Goal: Transaction & Acquisition: Subscribe to service/newsletter

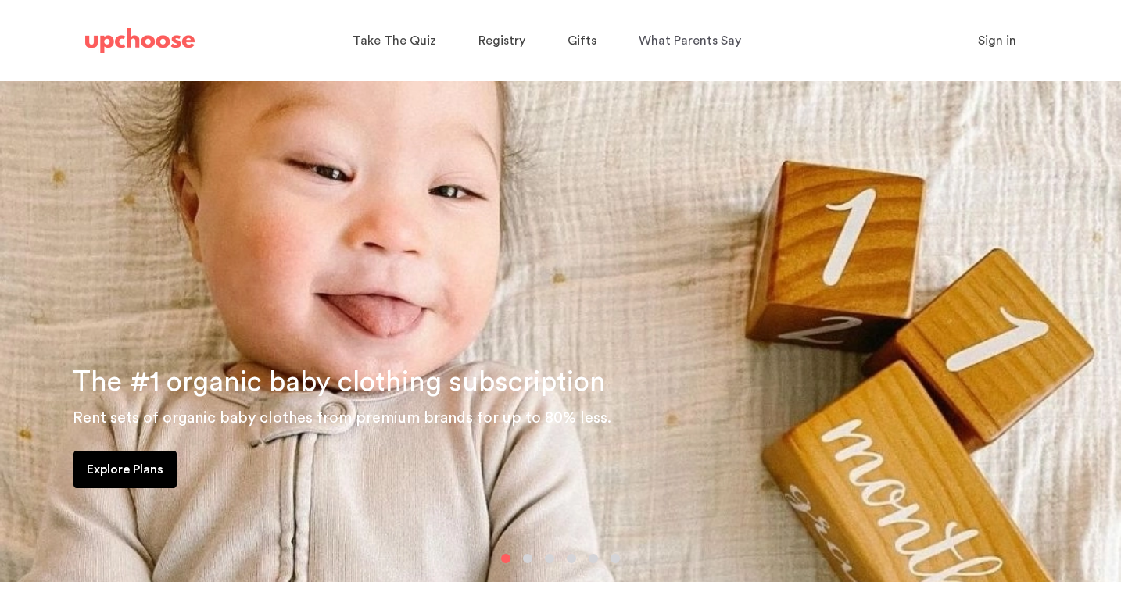
scroll to position [48, 0]
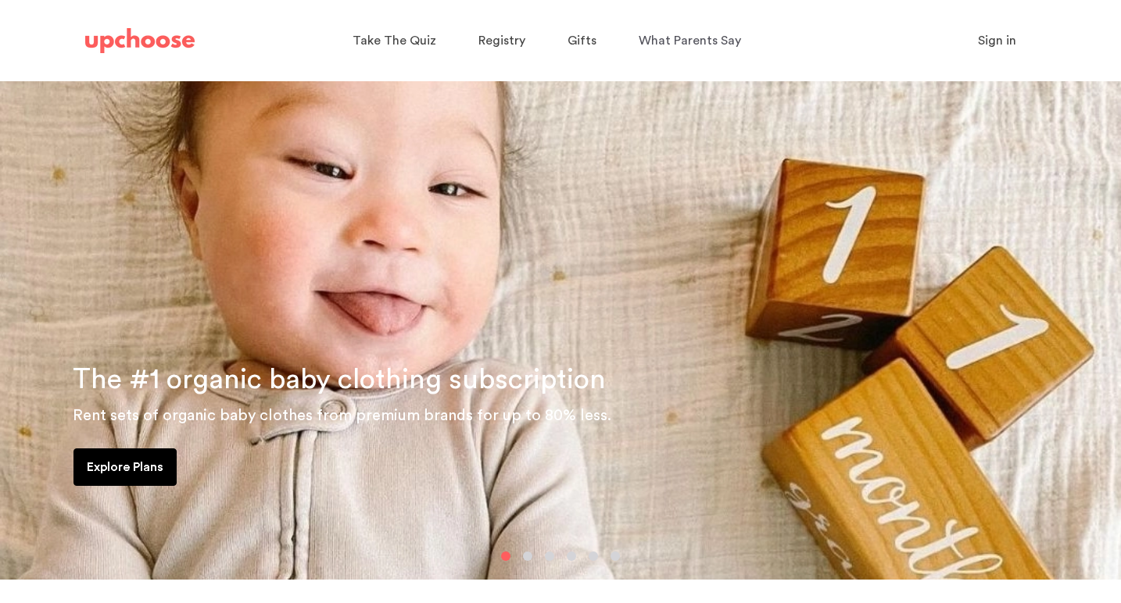
click at [111, 461] on p "Explore Plans" at bounding box center [125, 467] width 77 height 19
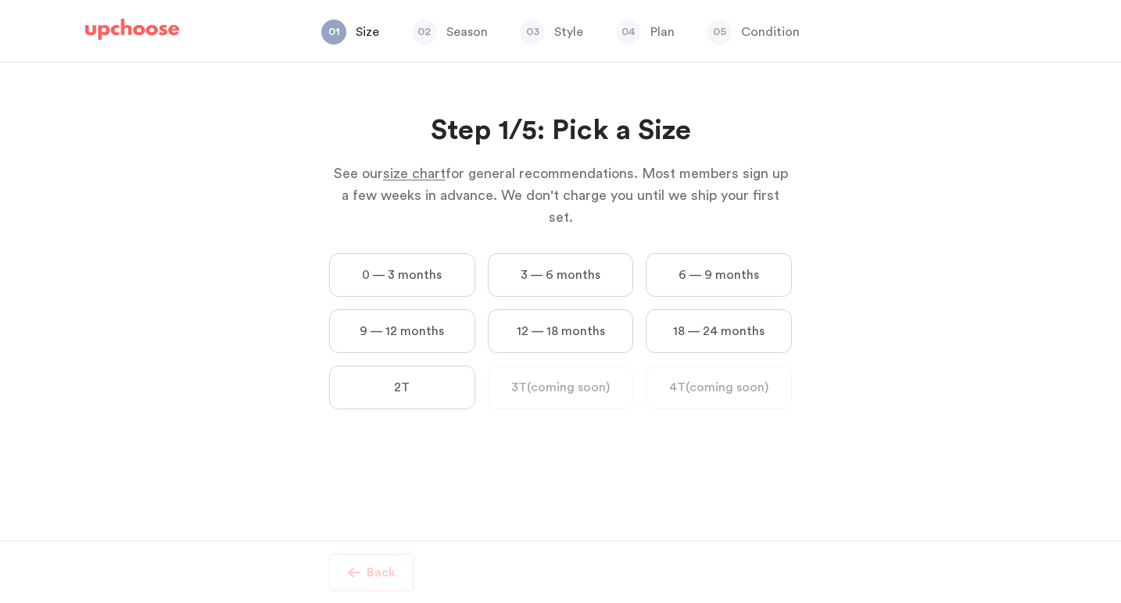
click at [440, 259] on label "0 — 3 months" at bounding box center [402, 275] width 146 height 44
click at [0, 0] on months "0 — 3 months" at bounding box center [0, 0] width 0 height 0
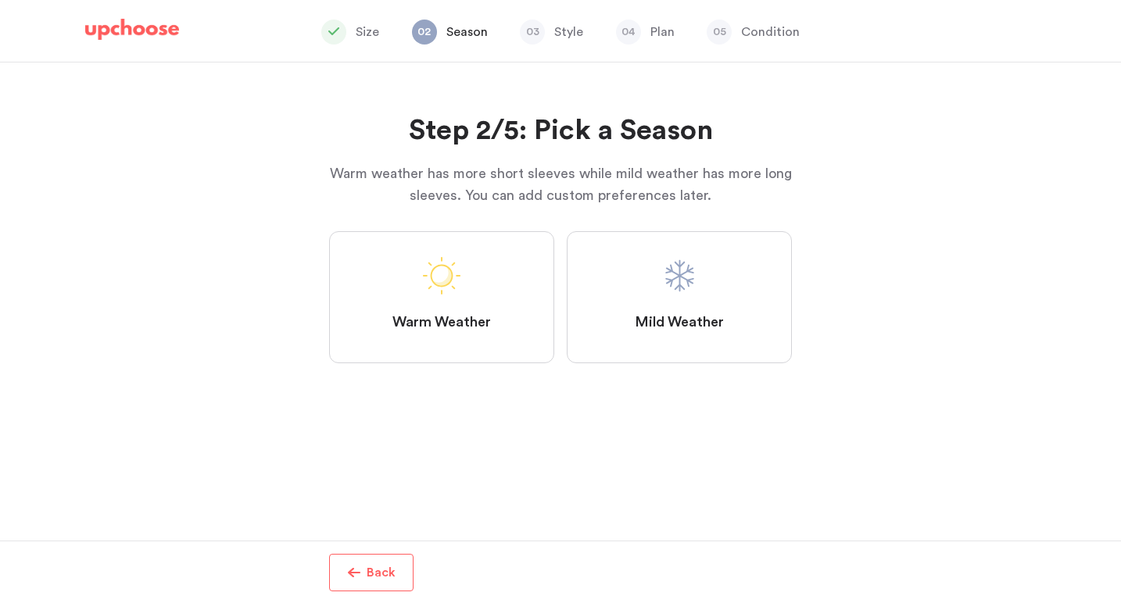
click at [702, 299] on label "Mild Weather" at bounding box center [679, 297] width 225 height 132
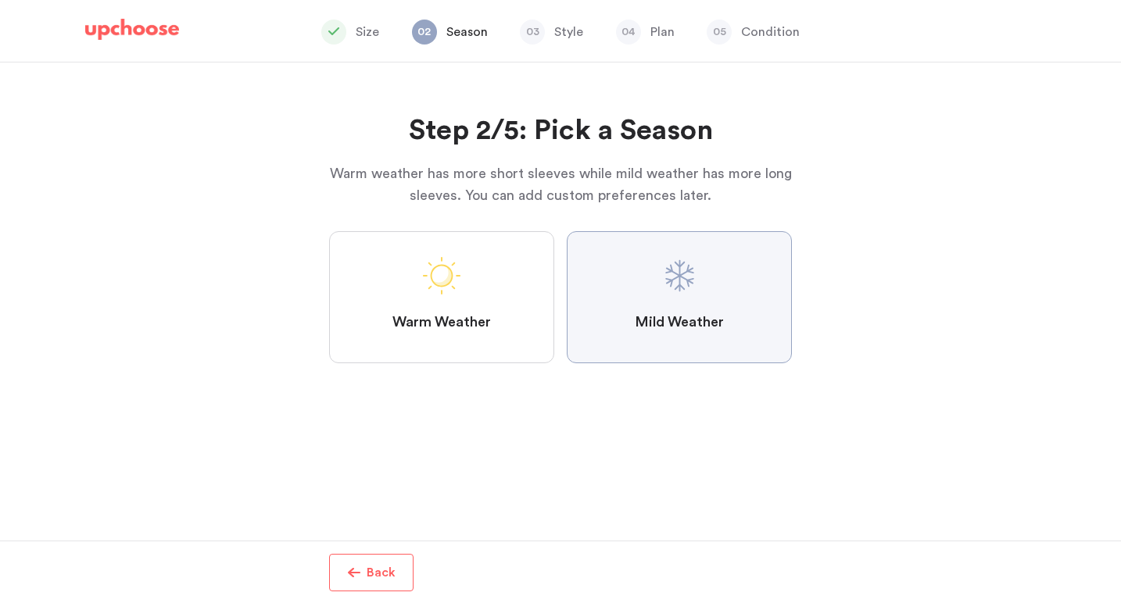
click at [0, 0] on Weather "Mild Weather" at bounding box center [0, 0] width 0 height 0
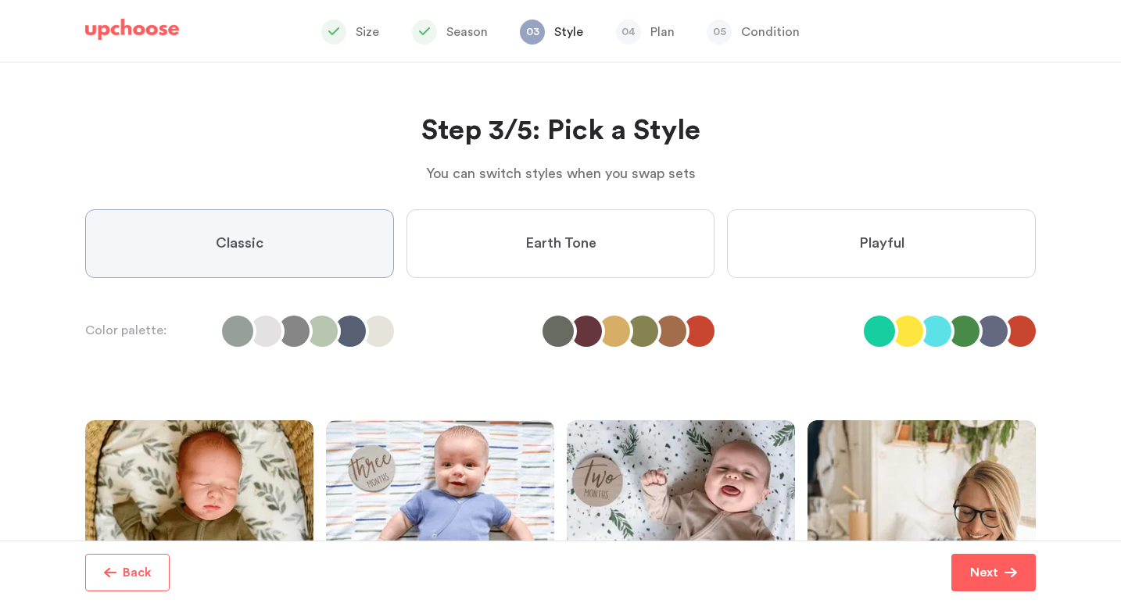
click at [846, 247] on label "Playful" at bounding box center [881, 243] width 309 height 69
click at [0, 0] on input "Playful" at bounding box center [0, 0] width 0 height 0
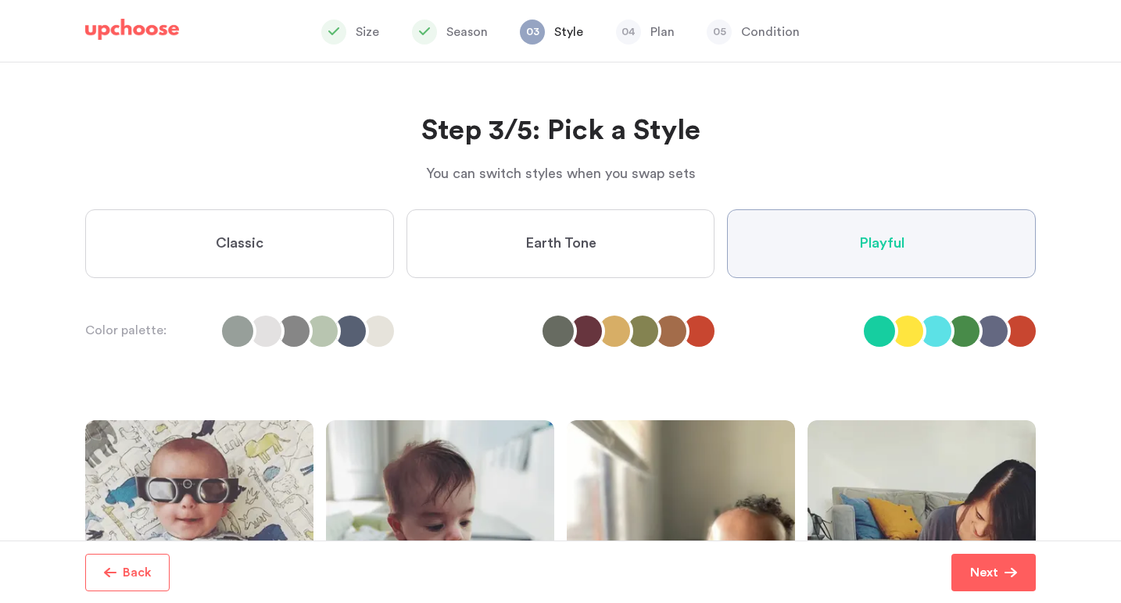
click at [513, 255] on label "Earth Tone" at bounding box center [560, 243] width 309 height 69
click at [0, 0] on Tone "Earth Tone" at bounding box center [0, 0] width 0 height 0
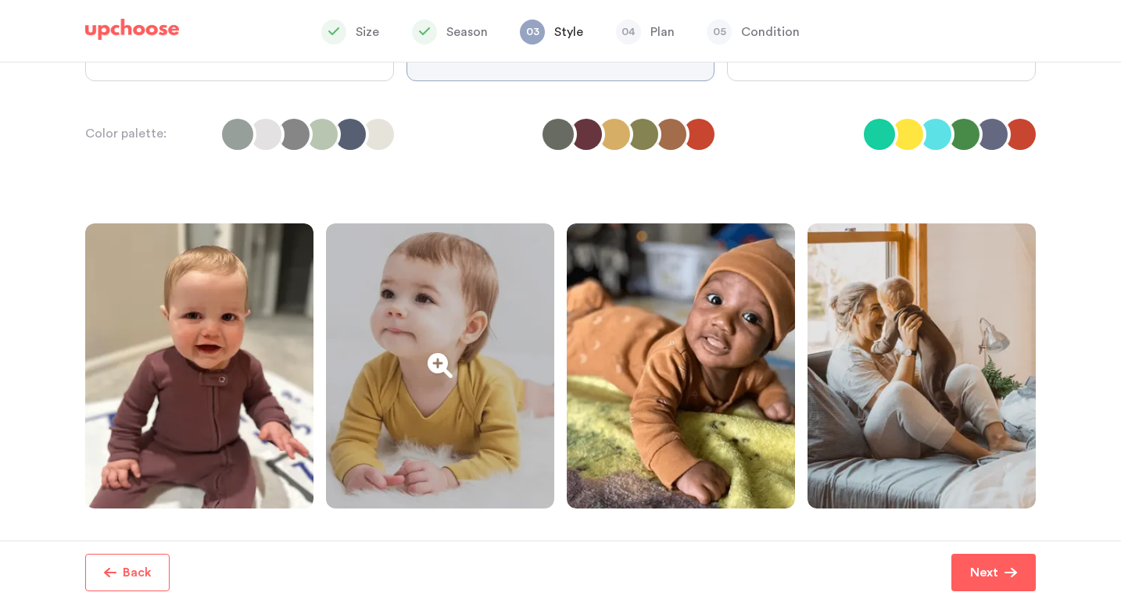
scroll to position [195, 0]
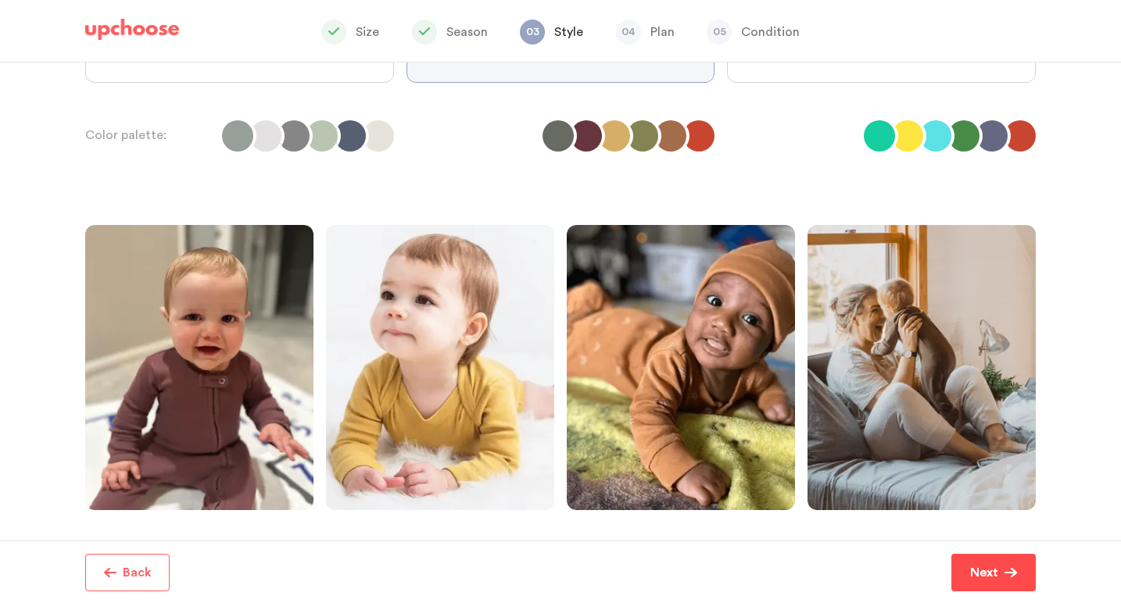
click at [1018, 579] on button "Next" at bounding box center [993, 573] width 84 height 38
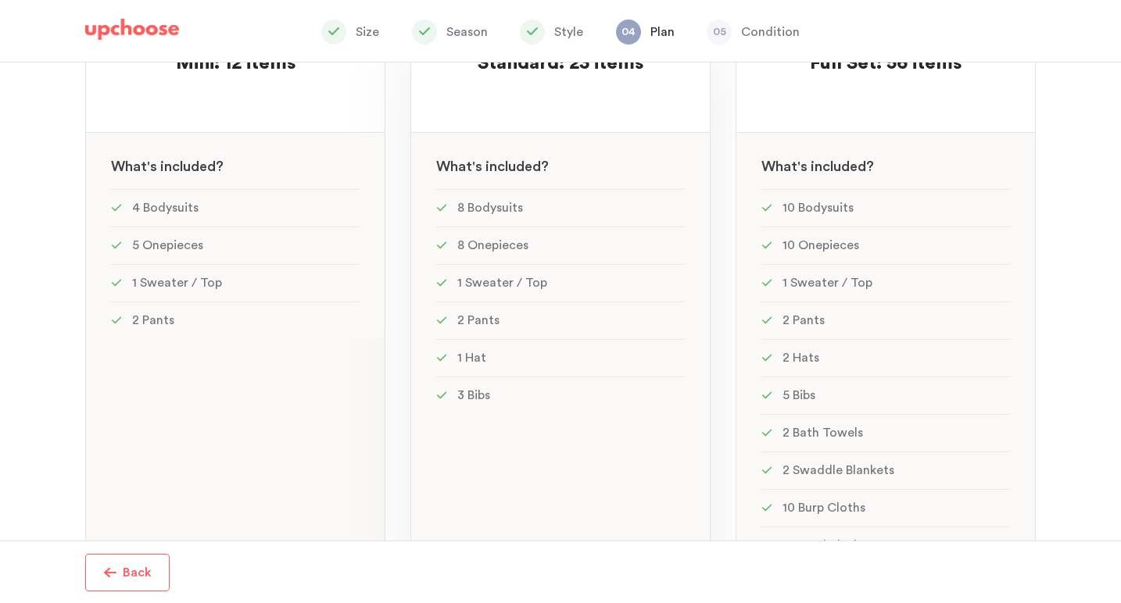
scroll to position [231, 0]
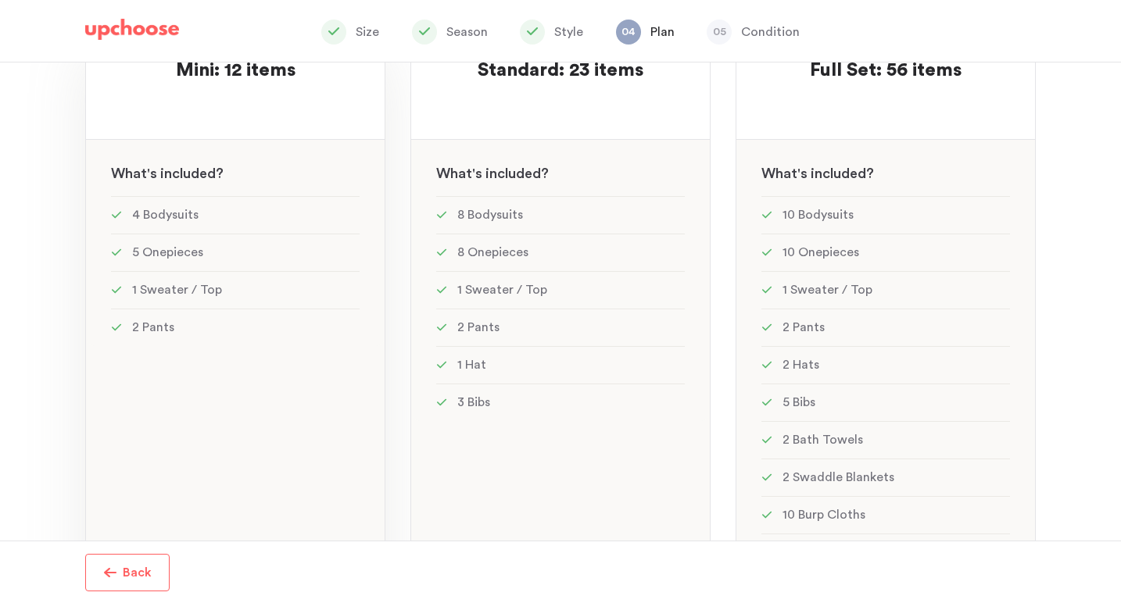
click at [256, 322] on li "2 Pants" at bounding box center [235, 328] width 249 height 38
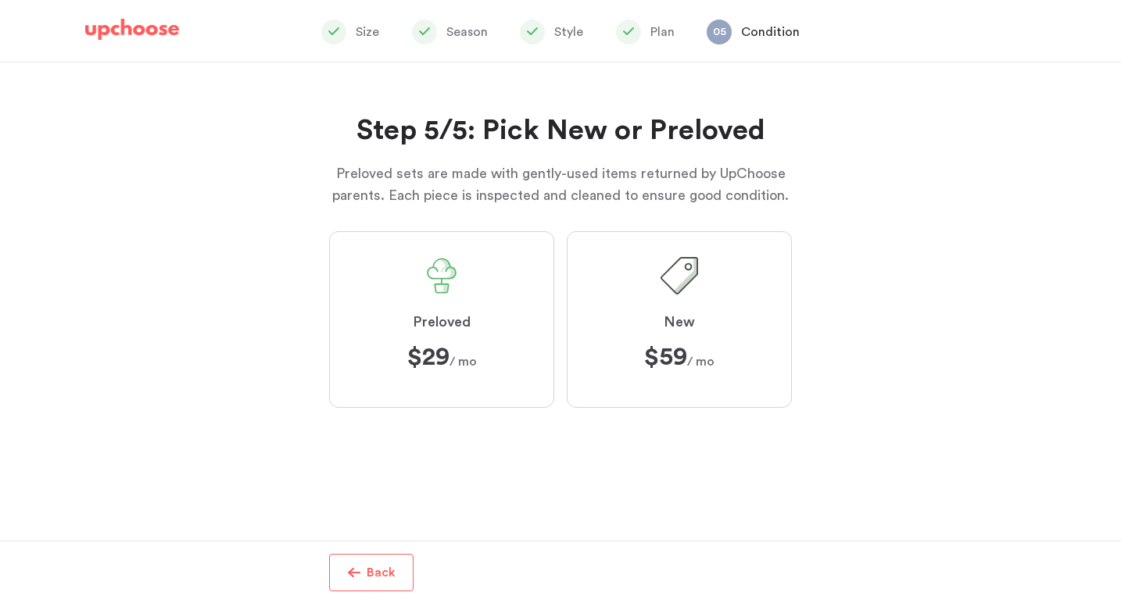
scroll to position [23, 0]
click at [466, 285] on label "Preloved $29 $29 / mo" at bounding box center [441, 319] width 225 height 177
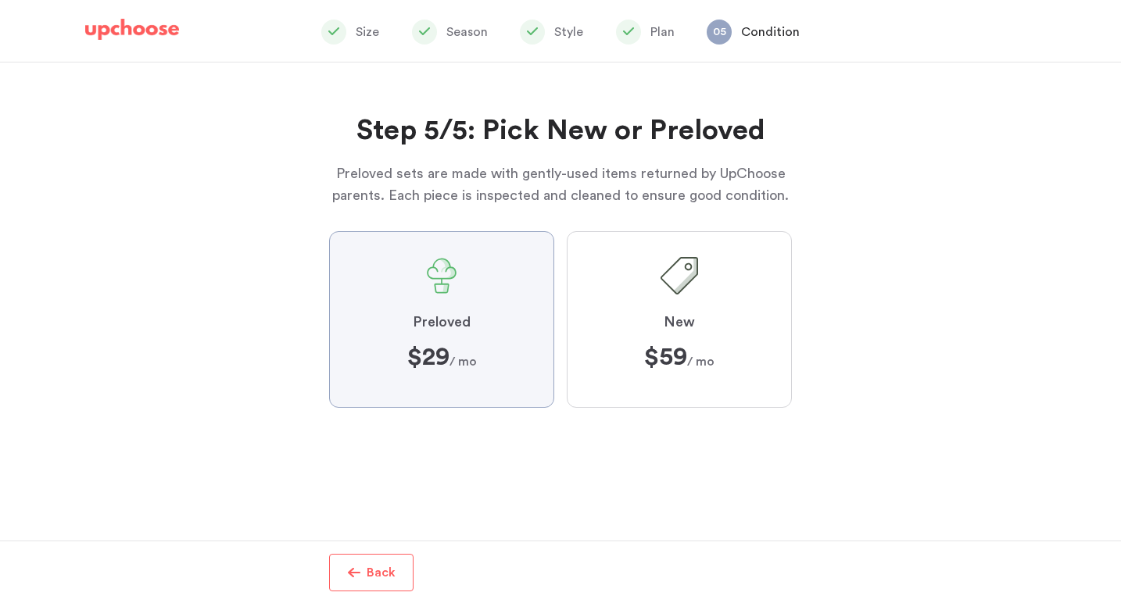
click at [0, 0] on input "Preloved $29 $29 / mo" at bounding box center [0, 0] width 0 height 0
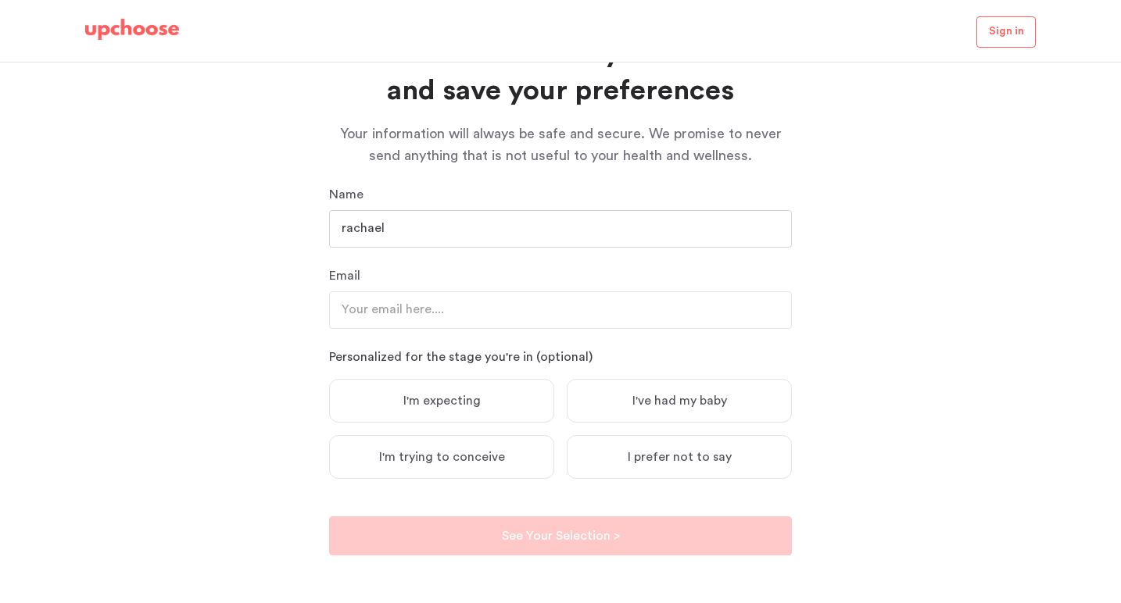
type input "rachael"
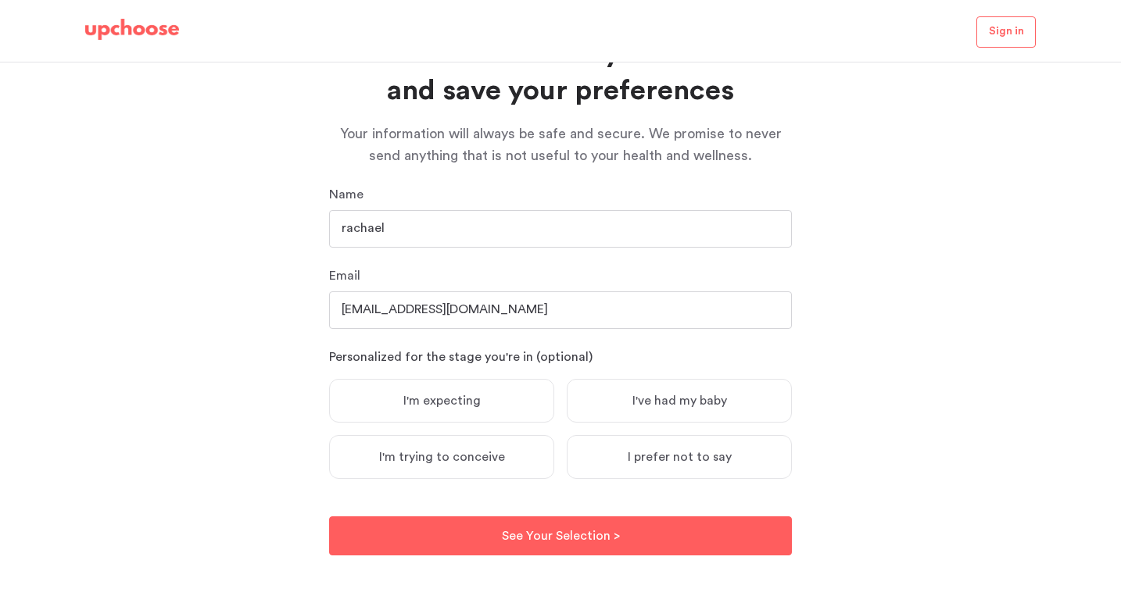
type input "rachaeljoymarie@gmail.com"
click at [494, 400] on label "I'm expecting" at bounding box center [441, 401] width 225 height 44
click at [0, 0] on input "I'm expecting" at bounding box center [0, 0] width 0 height 0
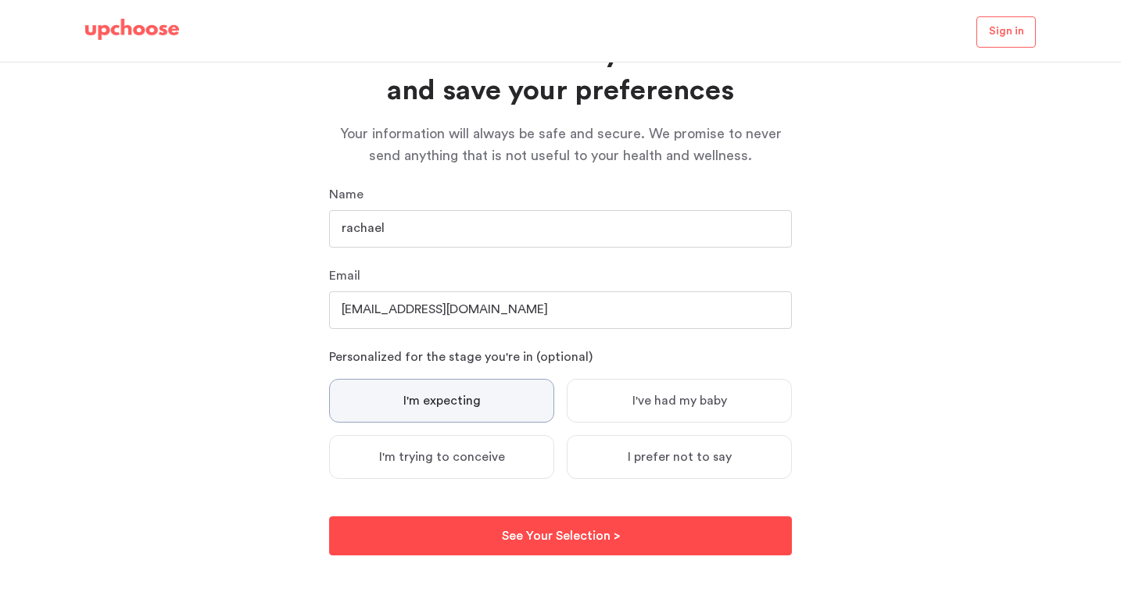
click at [598, 535] on p "See Your Selection >" at bounding box center [561, 536] width 118 height 19
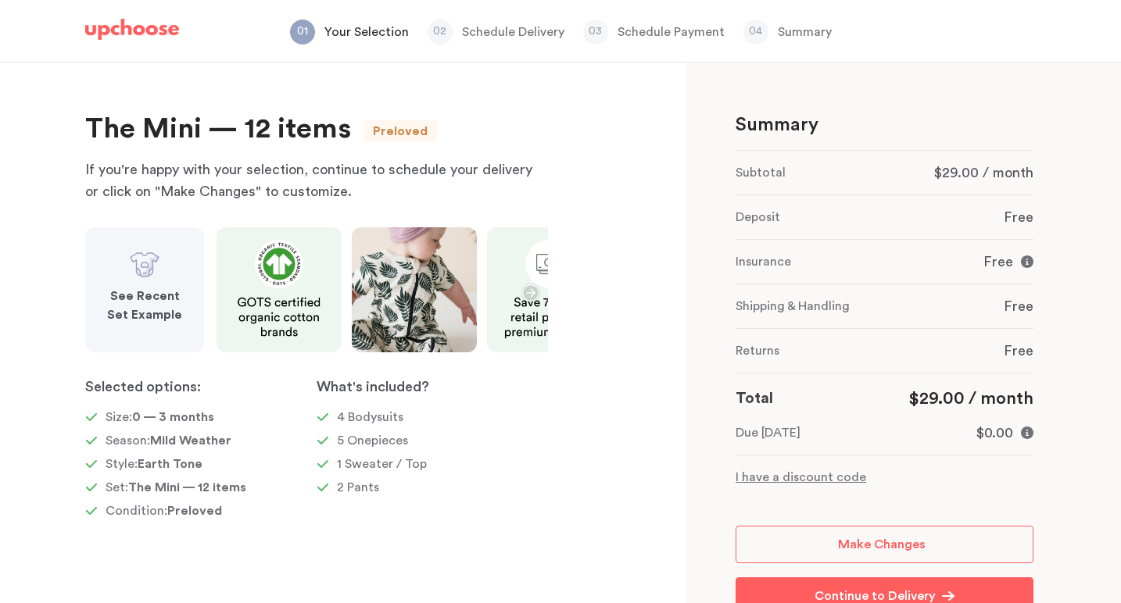
click at [444, 507] on div "What's included? 4 Bodysuits 5 Onepieces 1 Sweater / Top 2 Pants" at bounding box center [432, 459] width 231 height 163
click at [444, 510] on div "What's included? 4 Bodysuits 5 Onepieces 1 Sweater / Top 2 Pants" at bounding box center [432, 459] width 231 height 163
click at [525, 299] on icon "button" at bounding box center [530, 292] width 17 height 17
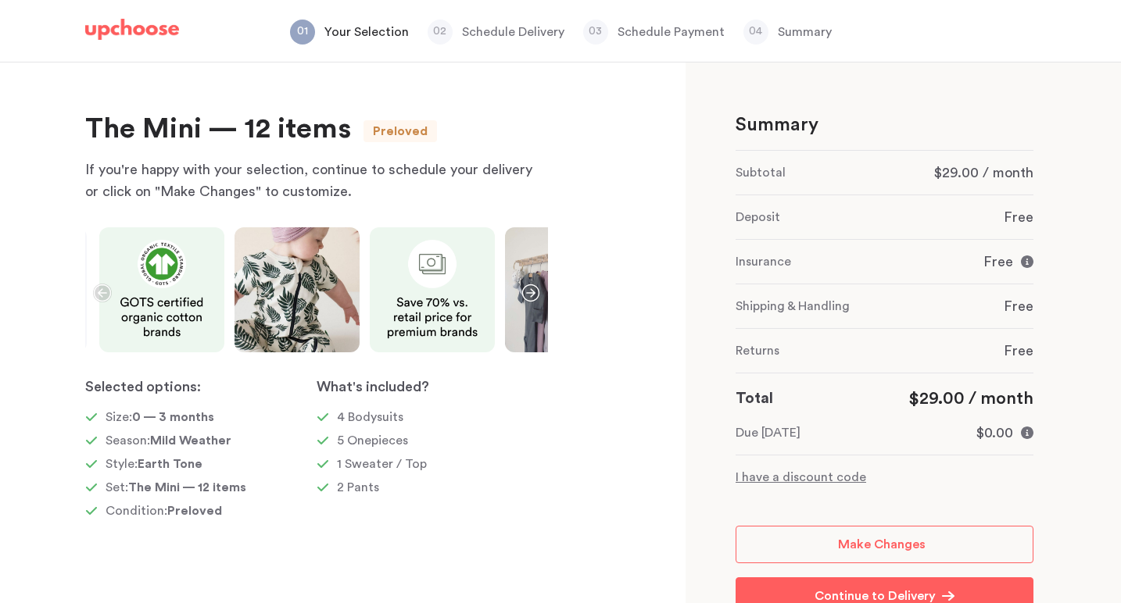
click at [101, 288] on icon "button" at bounding box center [102, 293] width 19 height 19
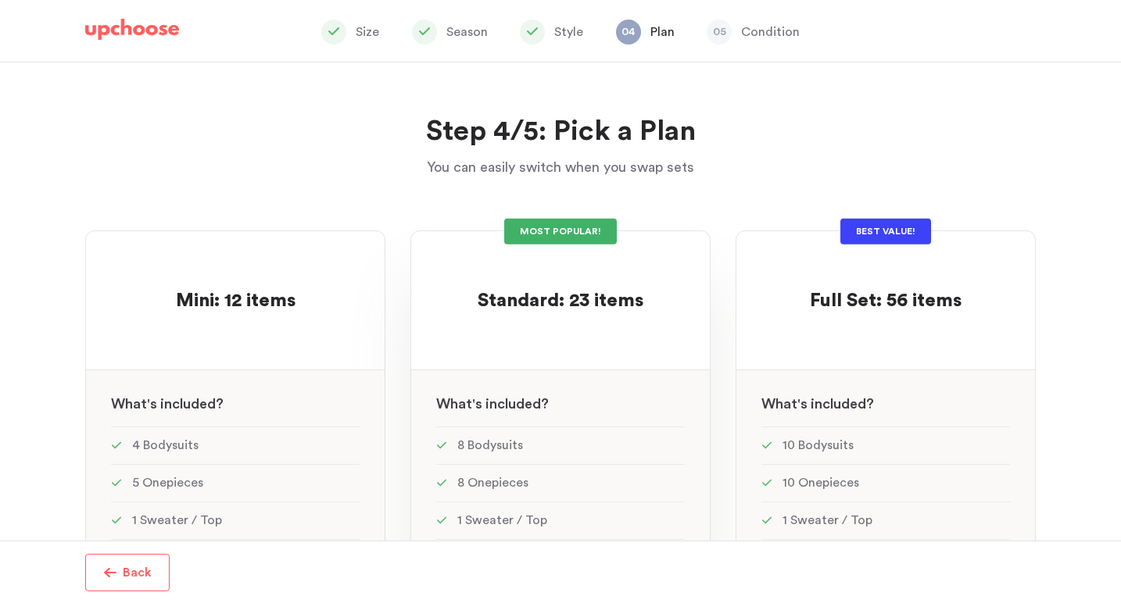
click at [586, 346] on div "MOST POPULAR! Standard: 23 items Standard: 23 items See w W hat's included ? 8 …" at bounding box center [560, 563] width 300 height 664
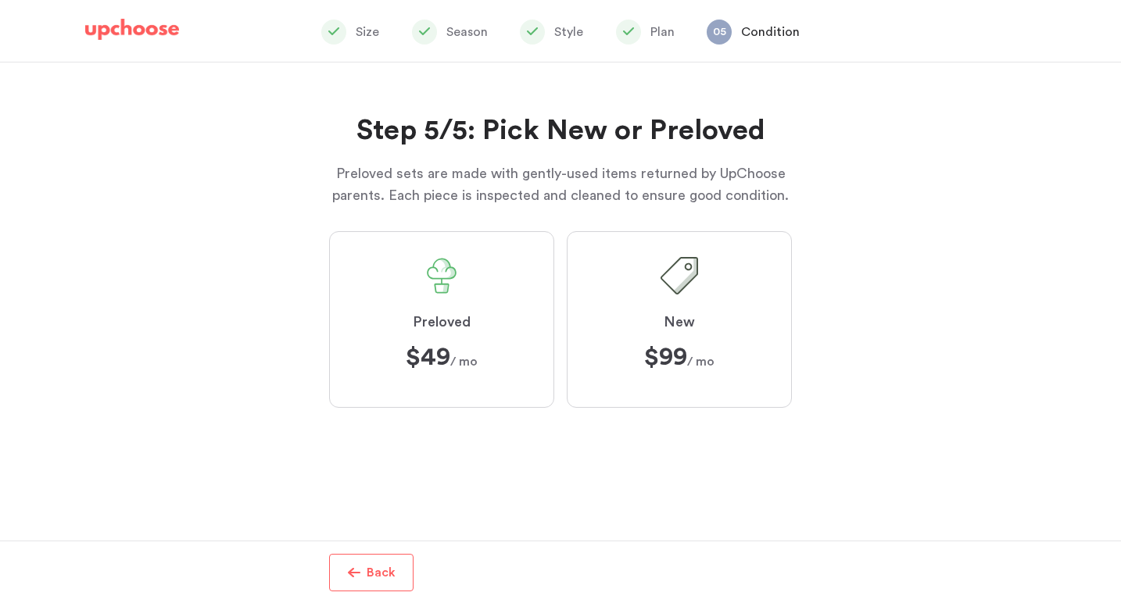
click at [449, 330] on span "Preloved" at bounding box center [442, 322] width 58 height 19
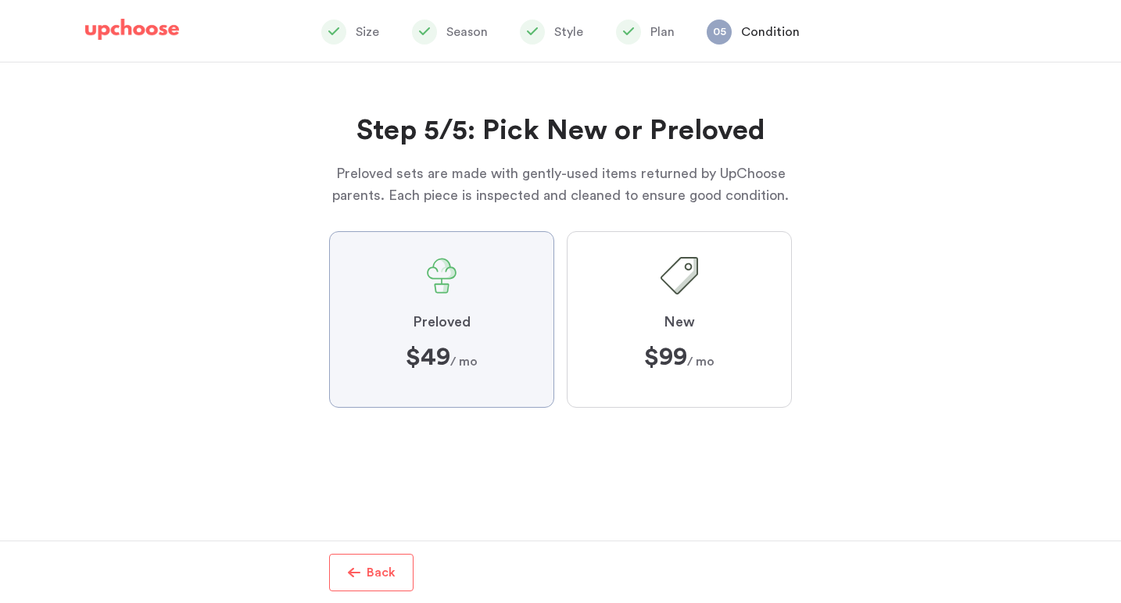
click at [0, 0] on input "Preloved $49 $49 / mo" at bounding box center [0, 0] width 0 height 0
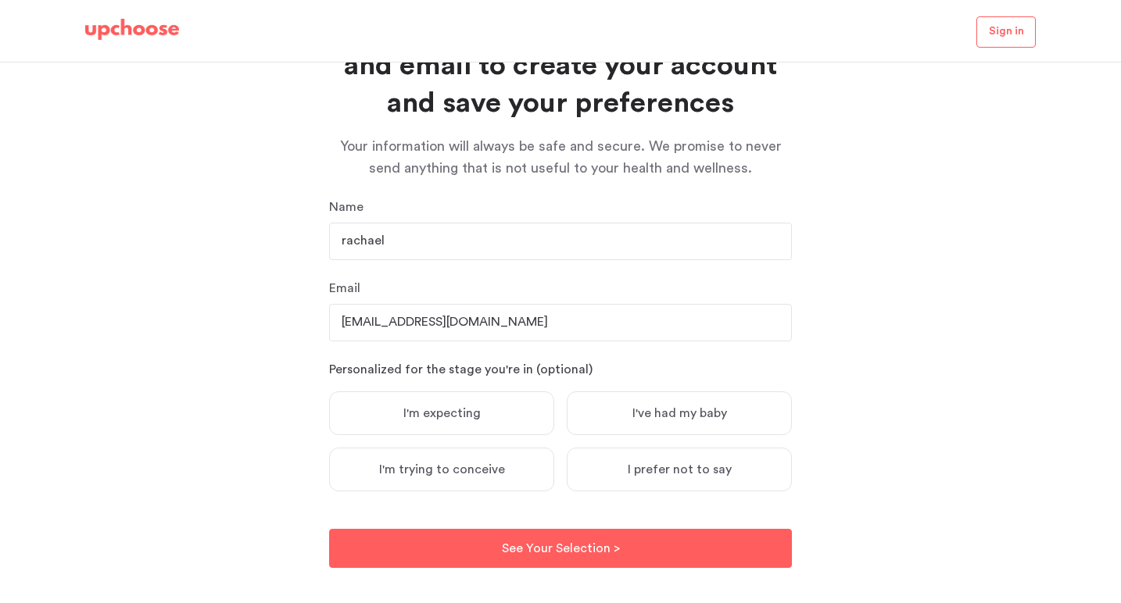
scroll to position [106, 0]
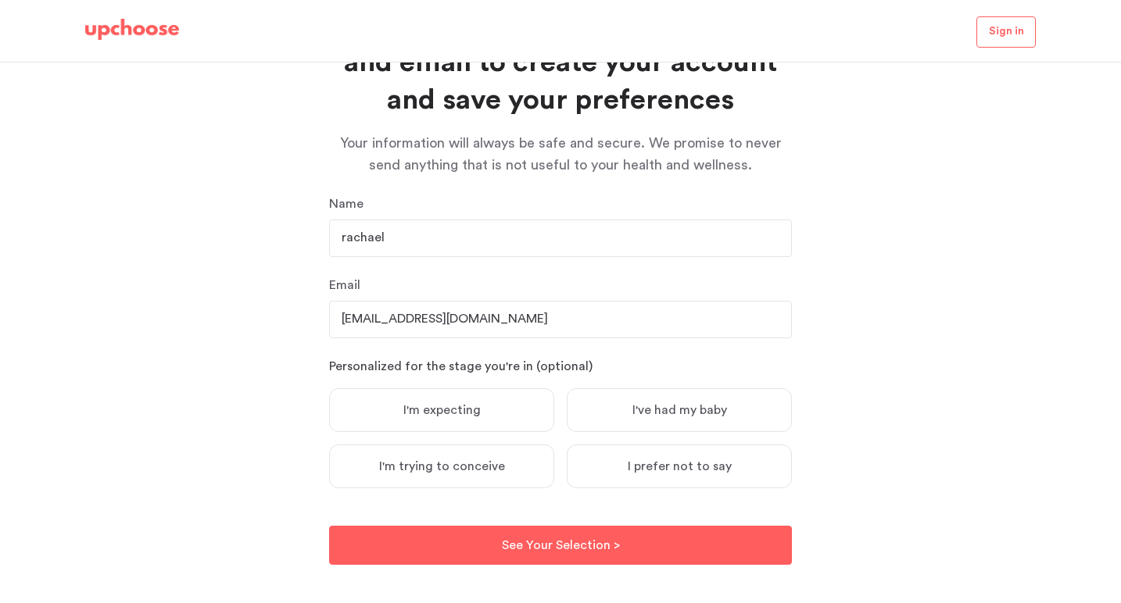
click at [559, 434] on div "I'm expecting I've had my baby I'm trying to conceive I prefer not to say" at bounding box center [560, 444] width 475 height 113
click at [492, 410] on label "I'm expecting" at bounding box center [441, 410] width 225 height 44
click at [0, 0] on input "I'm expecting" at bounding box center [0, 0] width 0 height 0
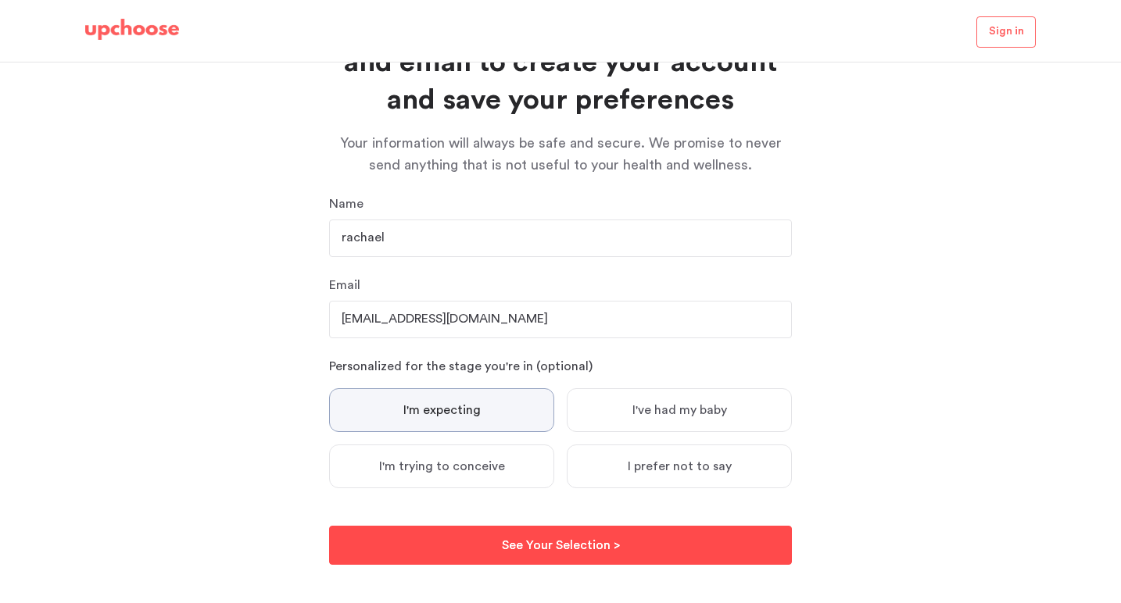
click at [599, 541] on p "See Your Selection >" at bounding box center [561, 545] width 118 height 19
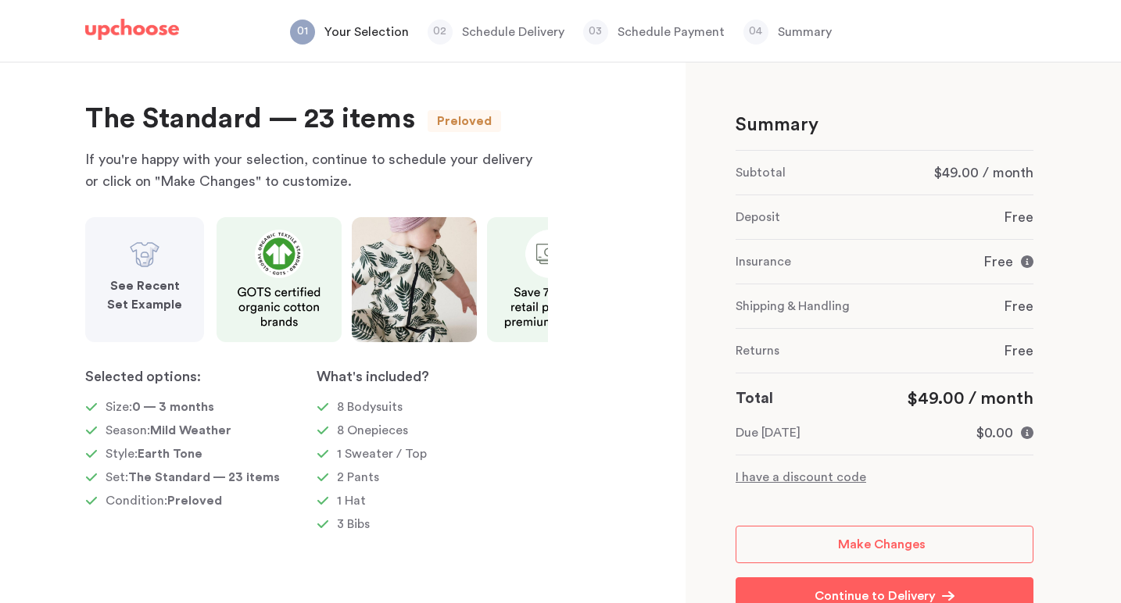
scroll to position [10, 0]
